Goal: Task Accomplishment & Management: Manage account settings

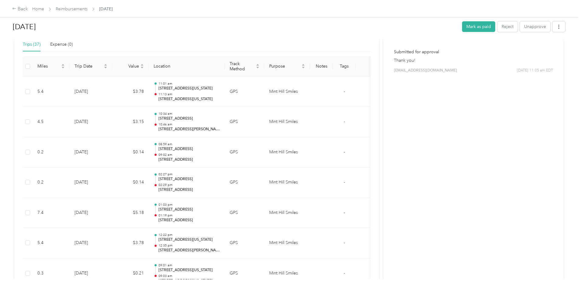
scroll to position [91, 0]
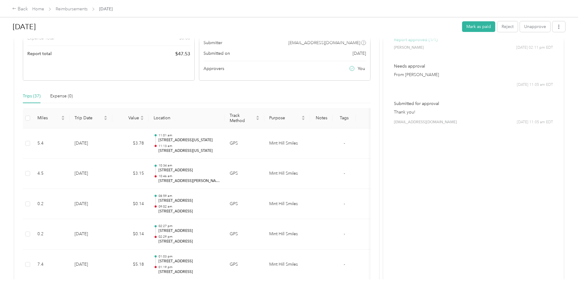
click at [128, 14] on div "Back Home Reimbursements [DATE]" at bounding box center [290, 8] width 581 height 17
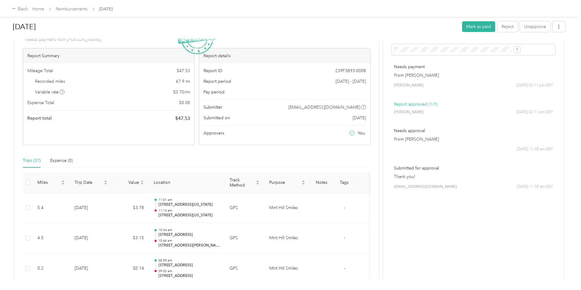
scroll to position [0, 0]
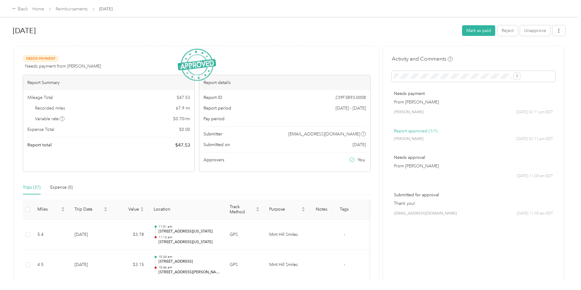
click at [88, 6] on span "Reimbursements" at bounding box center [72, 9] width 32 height 6
click at [88, 8] on link "Reimbursements" at bounding box center [72, 8] width 32 height 5
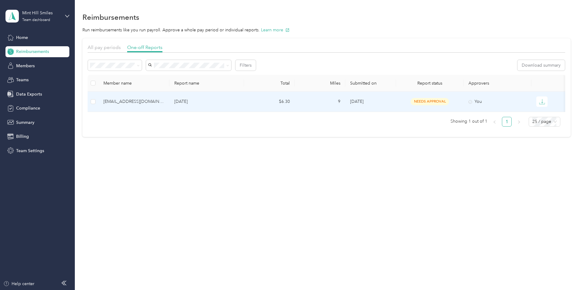
click at [165, 103] on div "[EMAIL_ADDRESS][DOMAIN_NAME]" at bounding box center [133, 101] width 61 height 7
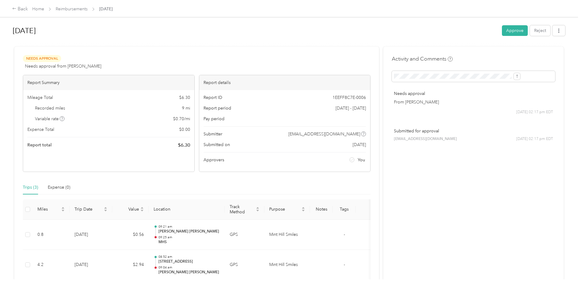
click at [502, 29] on button "Approve" at bounding box center [515, 30] width 26 height 11
